Goal: Task Accomplishment & Management: Use online tool/utility

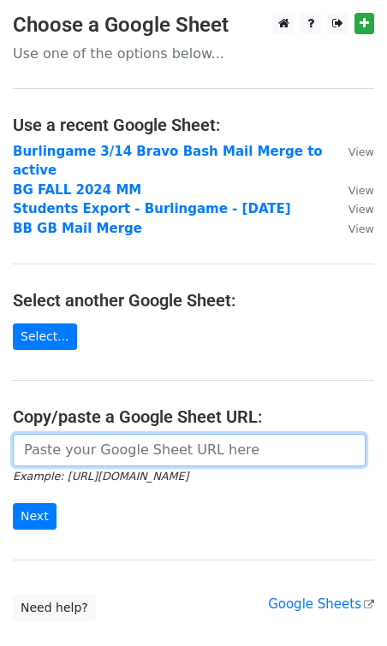
click at [101, 434] on input "url" at bounding box center [189, 450] width 353 height 33
paste input "[URL][DOMAIN_NAME]"
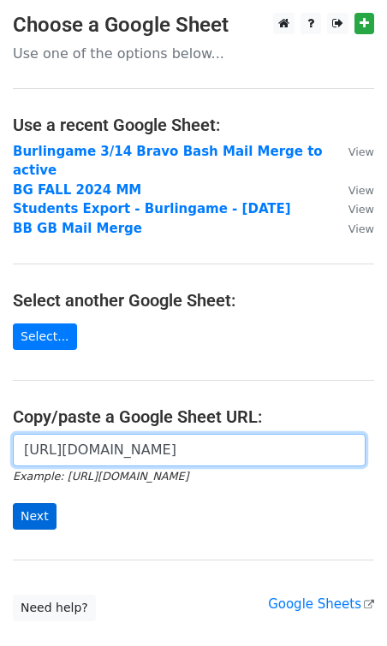
type input "[URL][DOMAIN_NAME]"
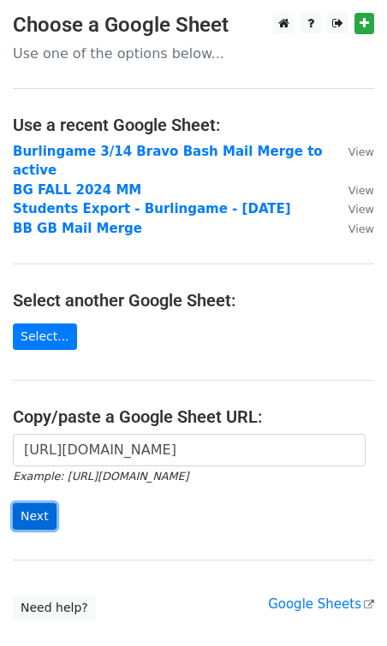
click at [36, 505] on input "Next" at bounding box center [35, 516] width 44 height 27
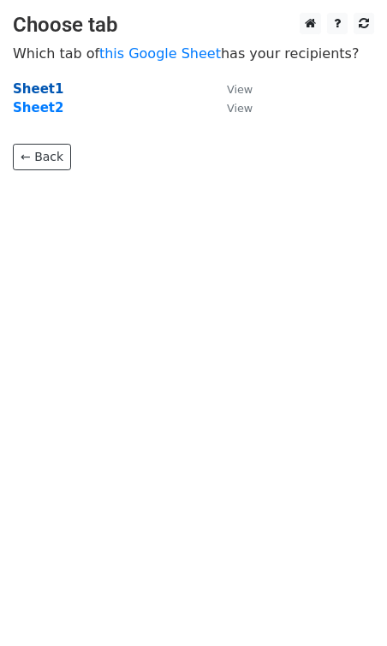
click at [49, 89] on strong "Sheet1" at bounding box center [38, 88] width 50 height 15
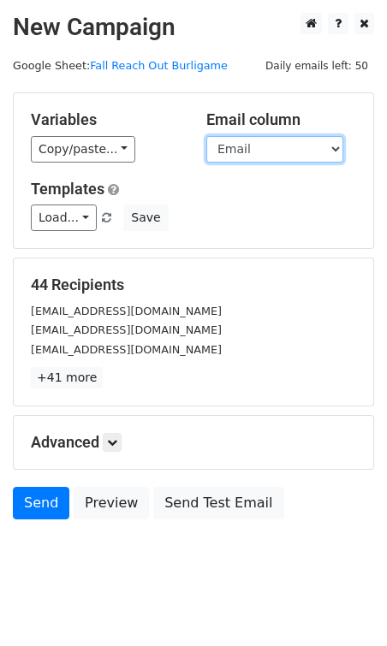
click at [234, 150] on select "Parent Email Child Cancel Date Notes" at bounding box center [274, 149] width 137 height 27
click at [206, 136] on select "Parent Email Child Cancel Date Notes" at bounding box center [274, 149] width 137 height 27
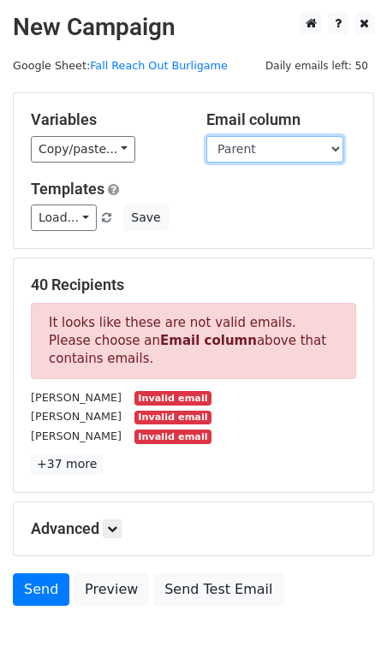
click at [298, 149] on select "Parent Email Child Cancel Date Notes" at bounding box center [274, 149] width 137 height 27
select select "Email"
click at [206, 136] on select "Parent Email Child Cancel Date Notes" at bounding box center [274, 149] width 137 height 27
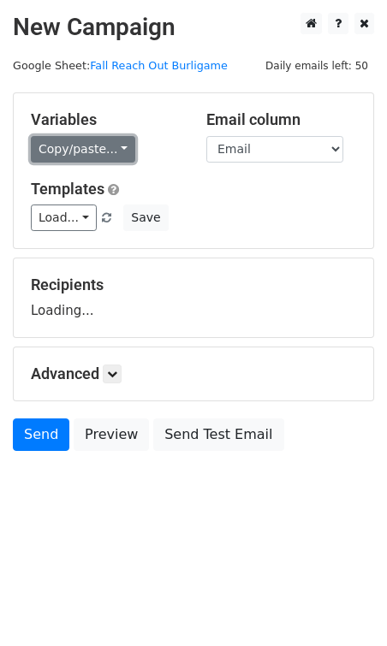
click at [109, 152] on link "Copy/paste..." at bounding box center [83, 149] width 104 height 27
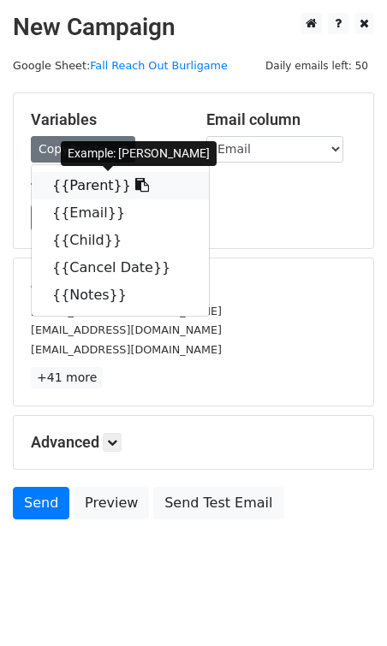
click at [85, 187] on link "{{Parent}}" at bounding box center [120, 185] width 177 height 27
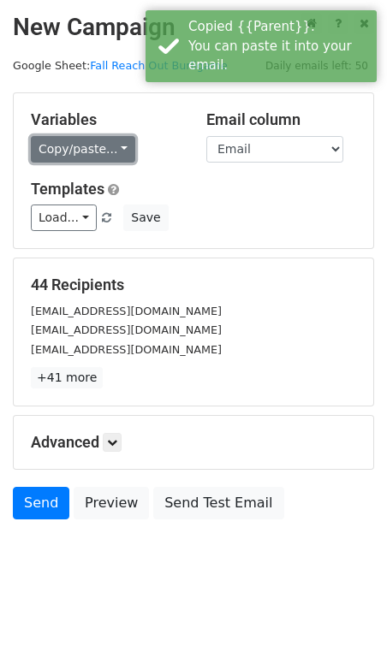
click at [74, 152] on link "Copy/paste..." at bounding box center [83, 149] width 104 height 27
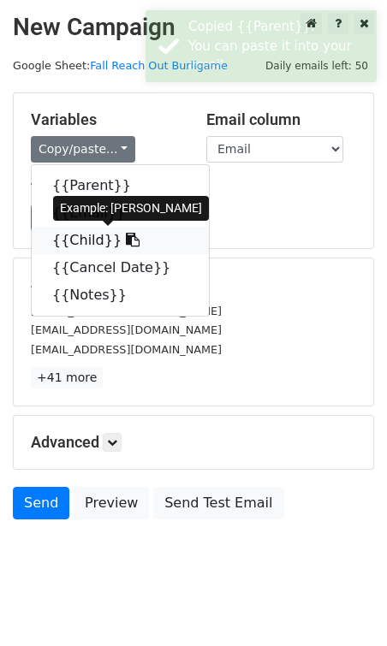
click at [78, 241] on link "{{Child}}" at bounding box center [120, 240] width 177 height 27
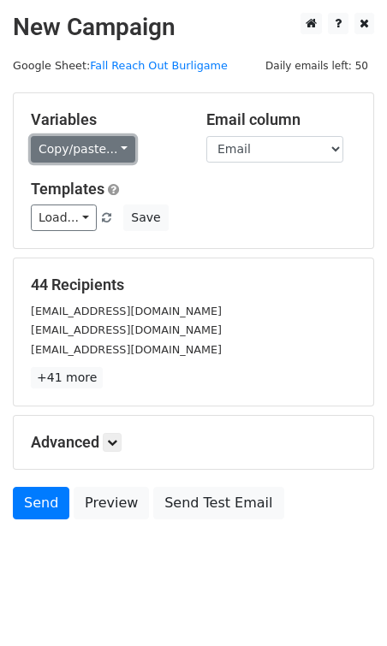
click at [76, 150] on link "Copy/paste..." at bounding box center [83, 149] width 104 height 27
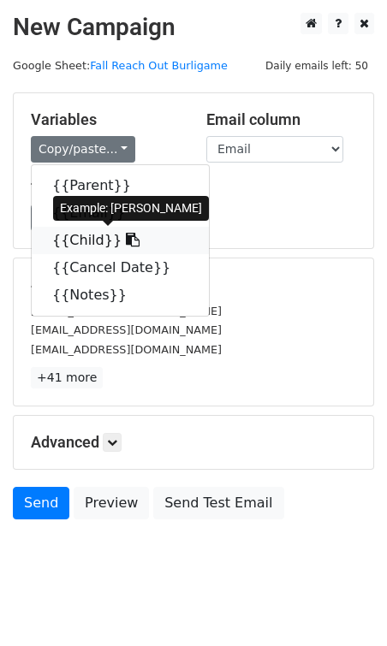
click at [81, 234] on link "{{Child}}" at bounding box center [120, 240] width 177 height 27
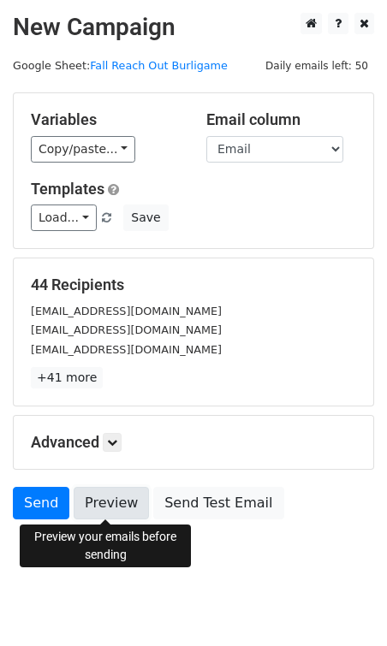
click at [120, 500] on link "Preview" at bounding box center [111, 503] width 75 height 33
